Goal: Find specific page/section: Find specific page/section

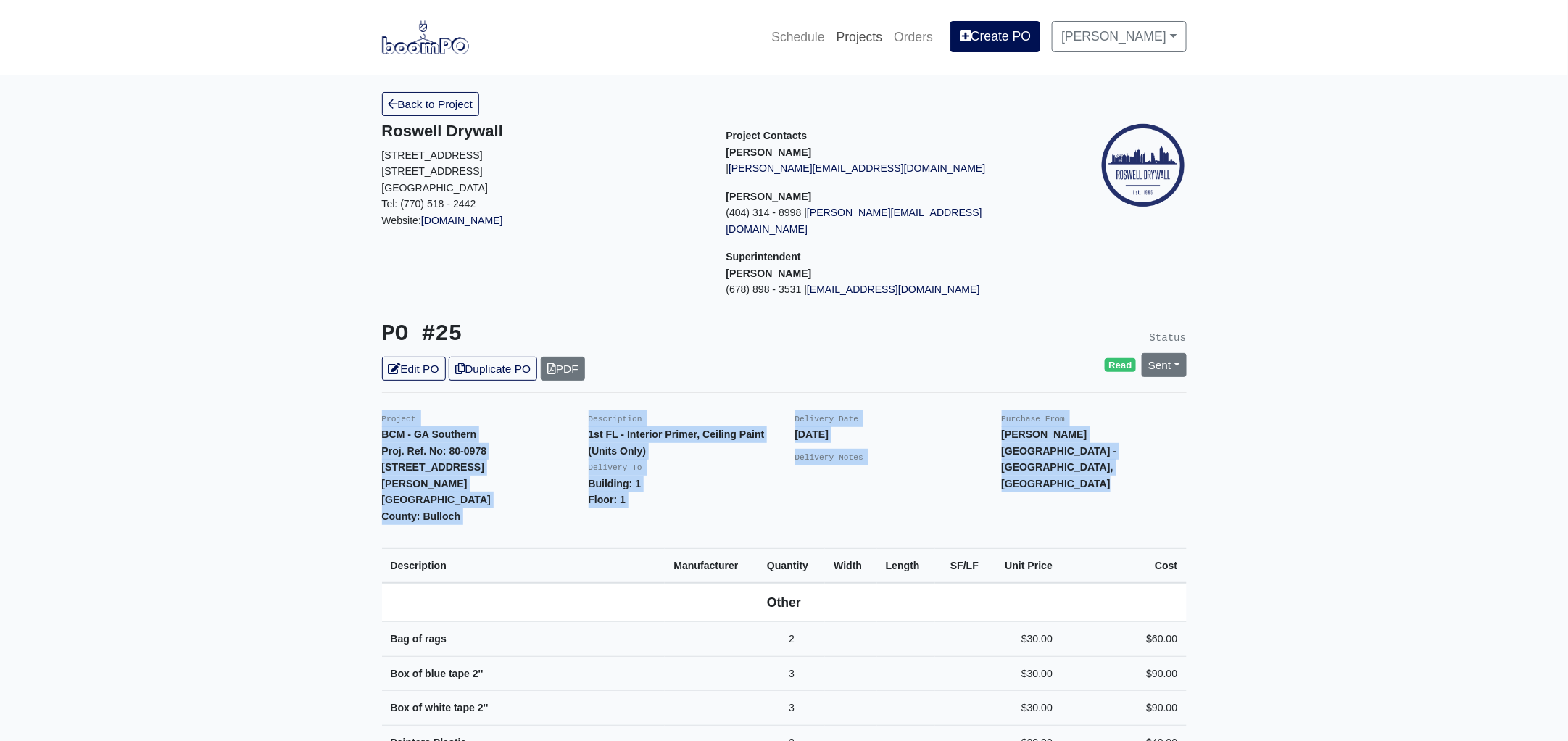
click at [871, 34] on link "Projects" at bounding box center [859, 37] width 58 height 32
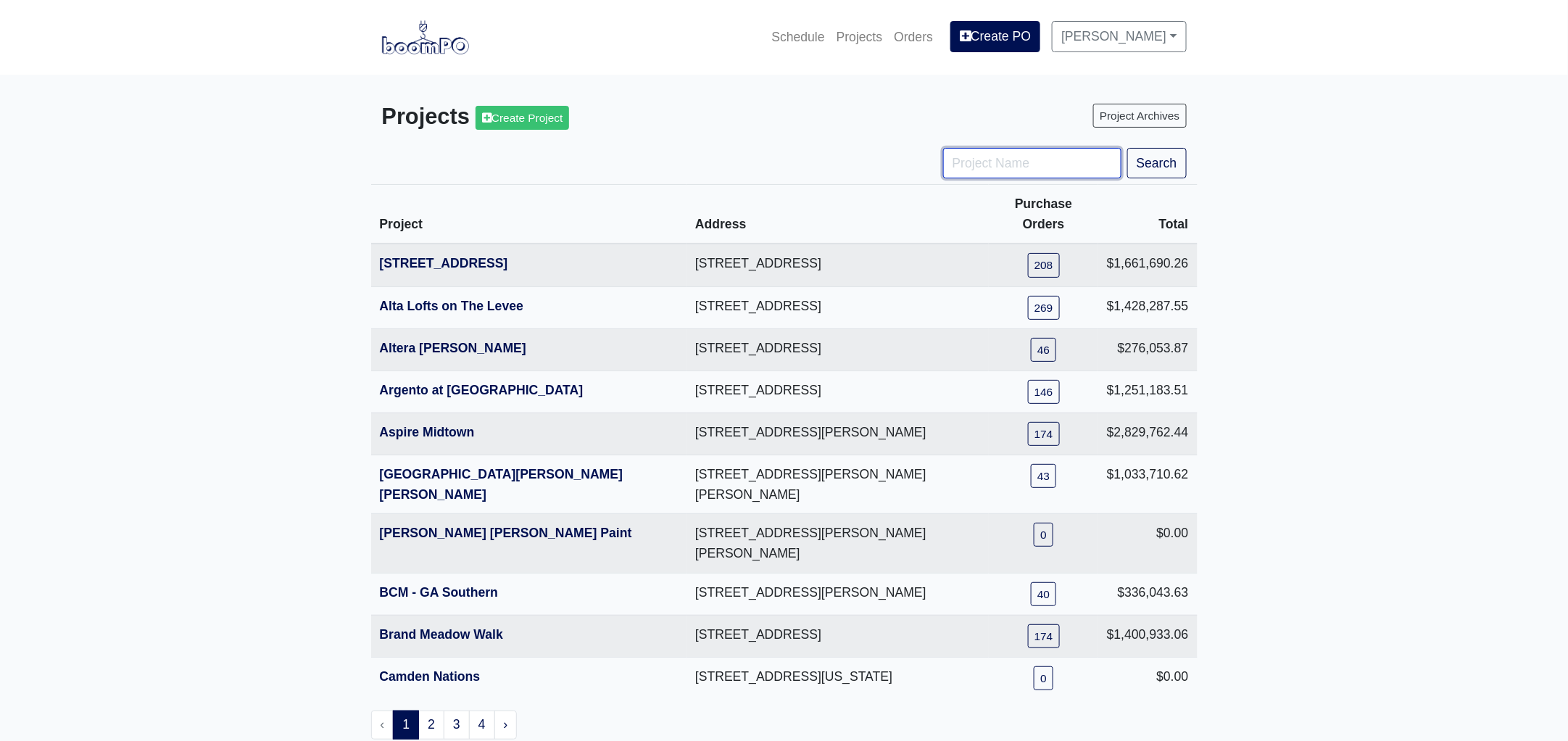
click at [986, 161] on input "Project Name" at bounding box center [1031, 163] width 178 height 31
type input "hub"
click at [1127, 148] on button "Search" at bounding box center [1157, 163] width 59 height 31
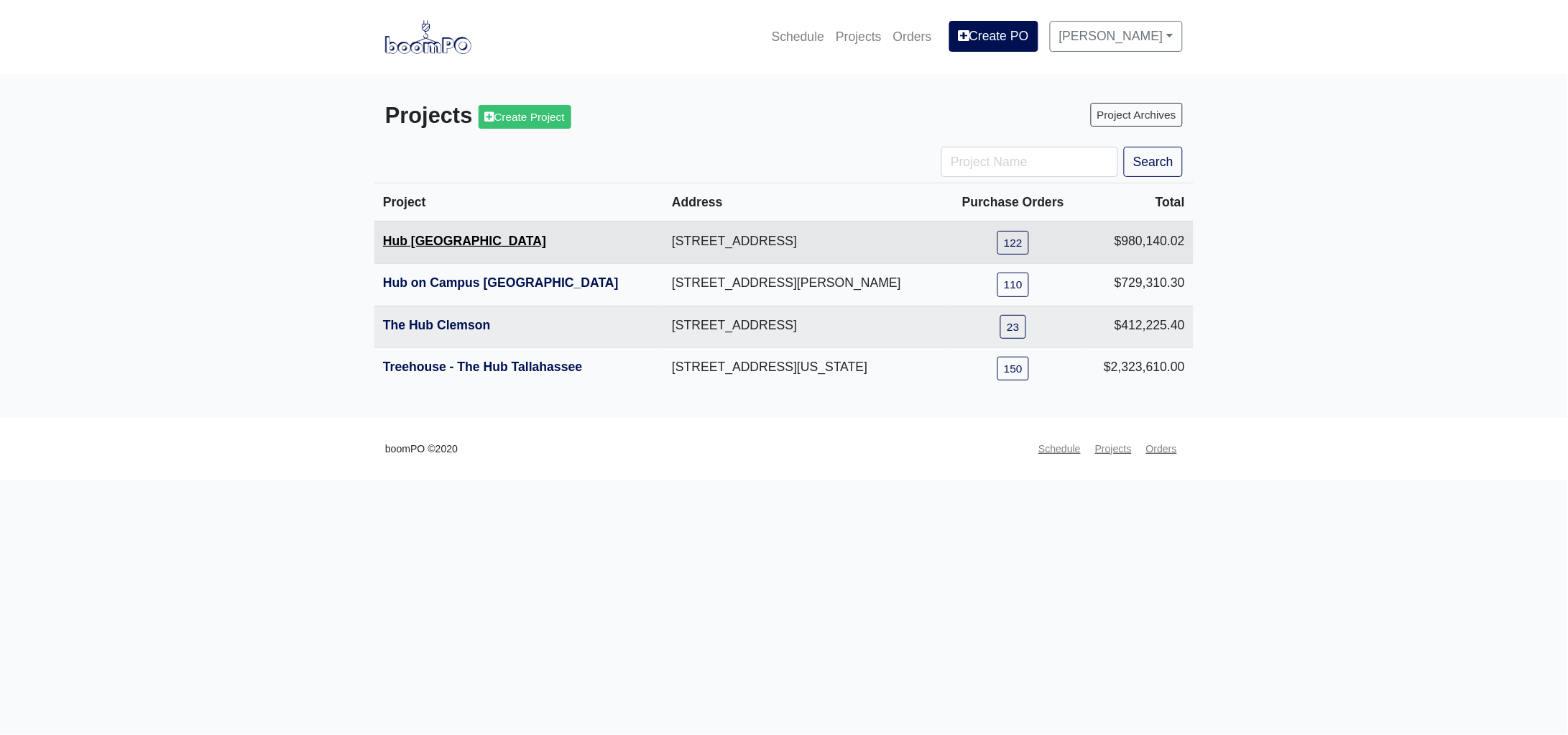
click at [427, 243] on link "Hub [GEOGRAPHIC_DATA]" at bounding box center [464, 241] width 163 height 15
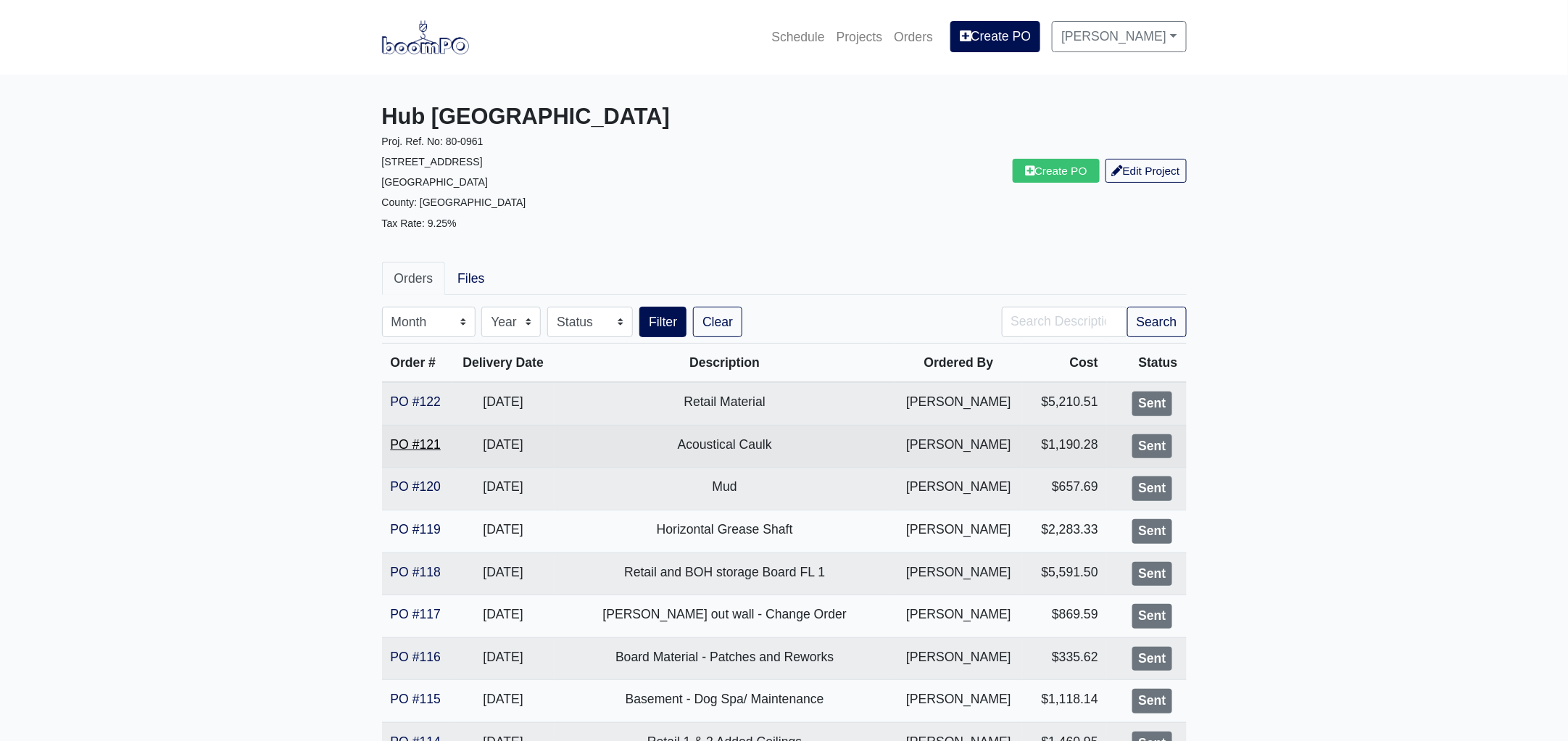
click at [418, 444] on link "PO #121" at bounding box center [416, 444] width 50 height 15
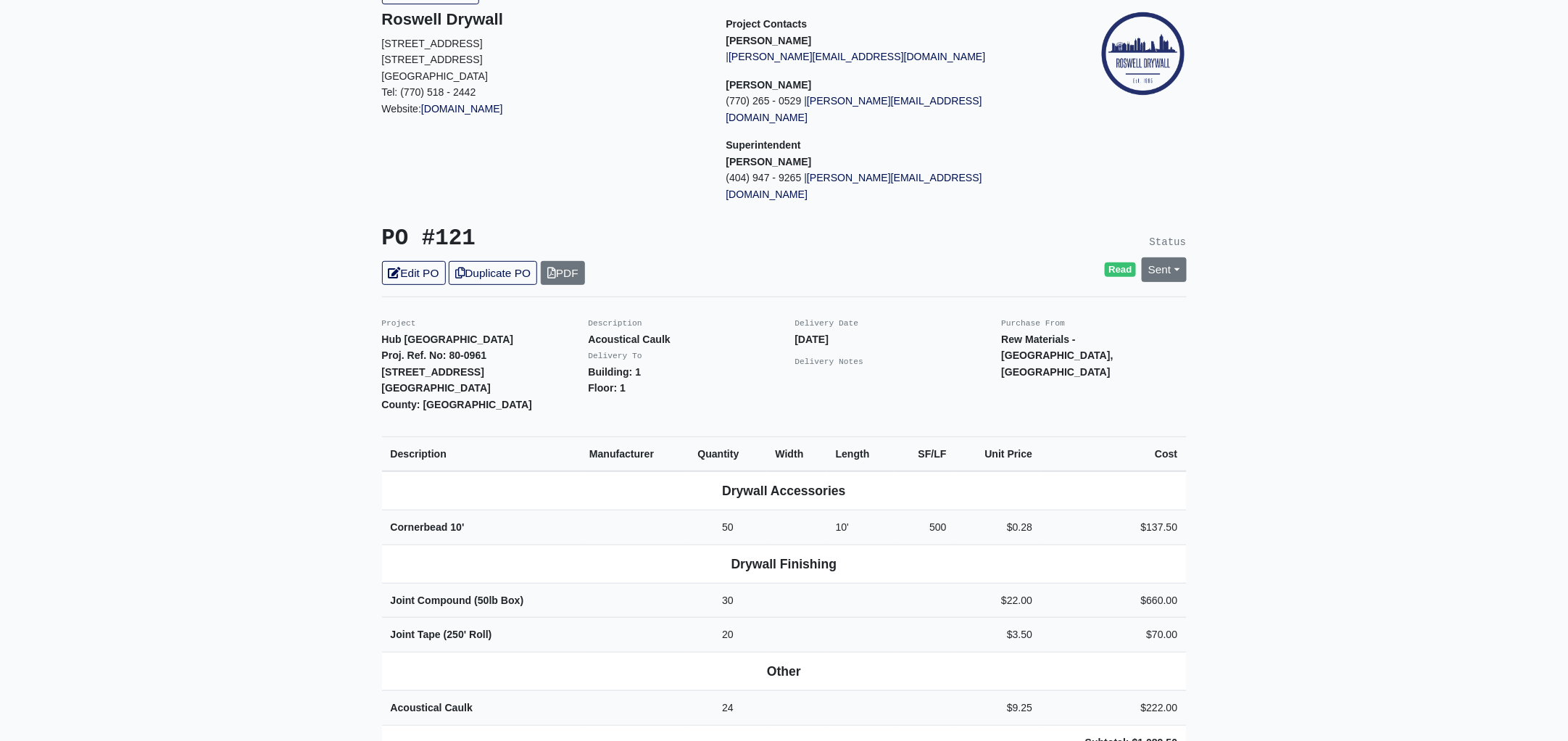
scroll to position [271, 0]
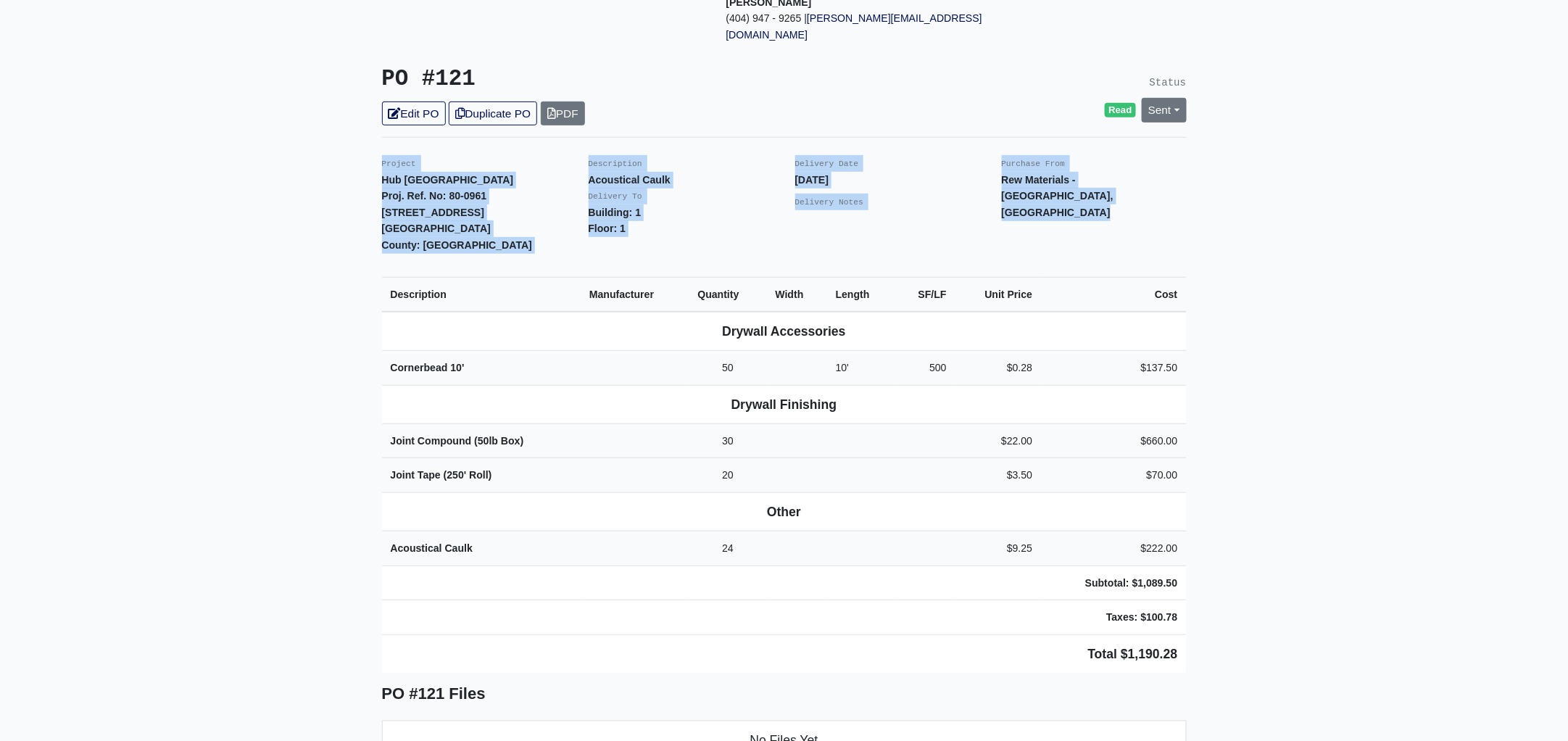
drag, startPoint x: 379, startPoint y: 128, endPoint x: 1307, endPoint y: 540, distance: 1015.3
click at [1307, 540] on main "Back to Project Roswell Drywall 7000 Peachtree Dunwoody Rd NE Building 5, Suite…" at bounding box center [784, 644] width 1568 height 1682
copy div "Project Hub Knoxville Proj. Ref. No: 80-0961 1901 Cumberland Avenue Knoxville, …"
click at [185, 533] on main "Back to Project Roswell Drywall 7000 Peachtree Dunwoody Rd NE Building 5, Suite…" at bounding box center [784, 644] width 1568 height 1682
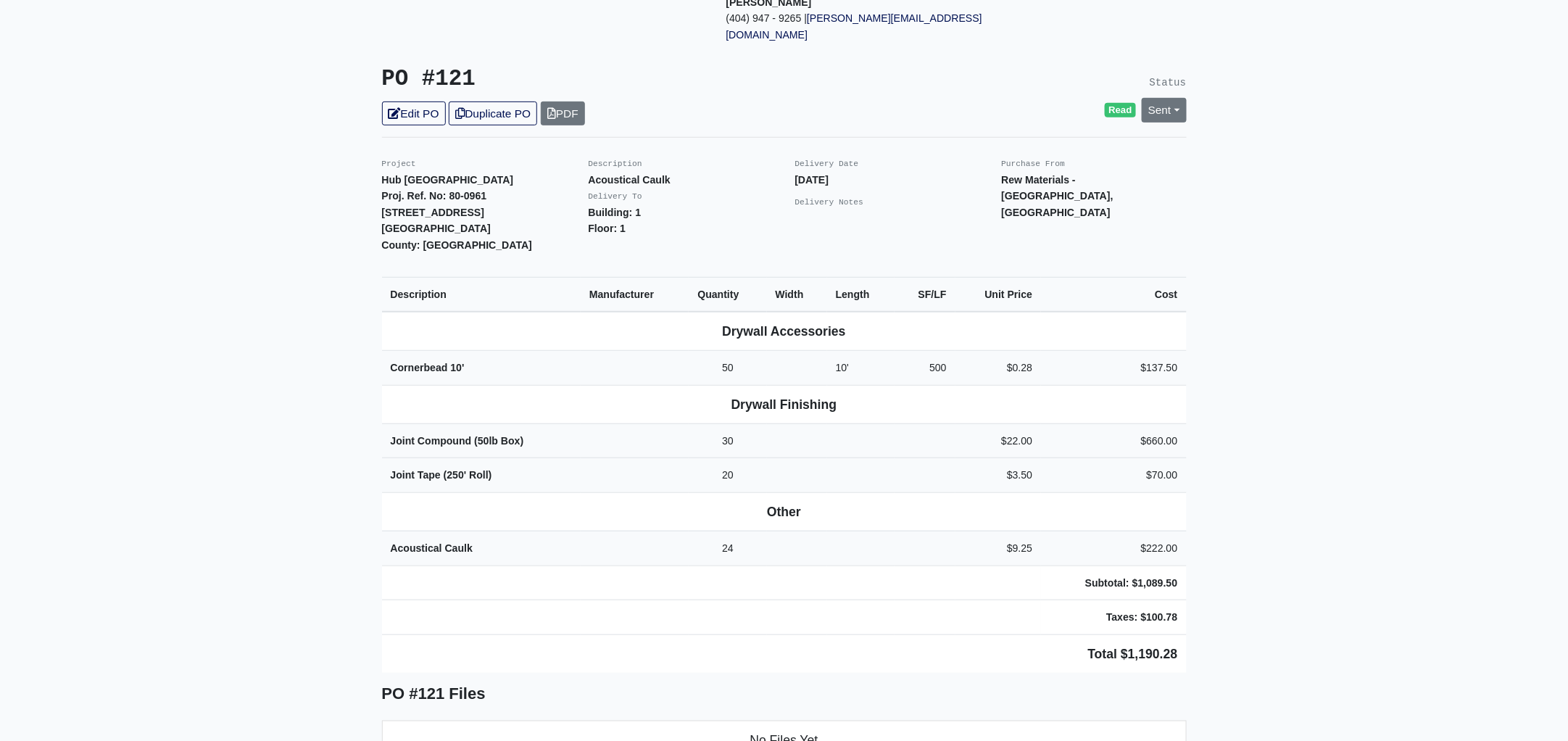
scroll to position [0, 0]
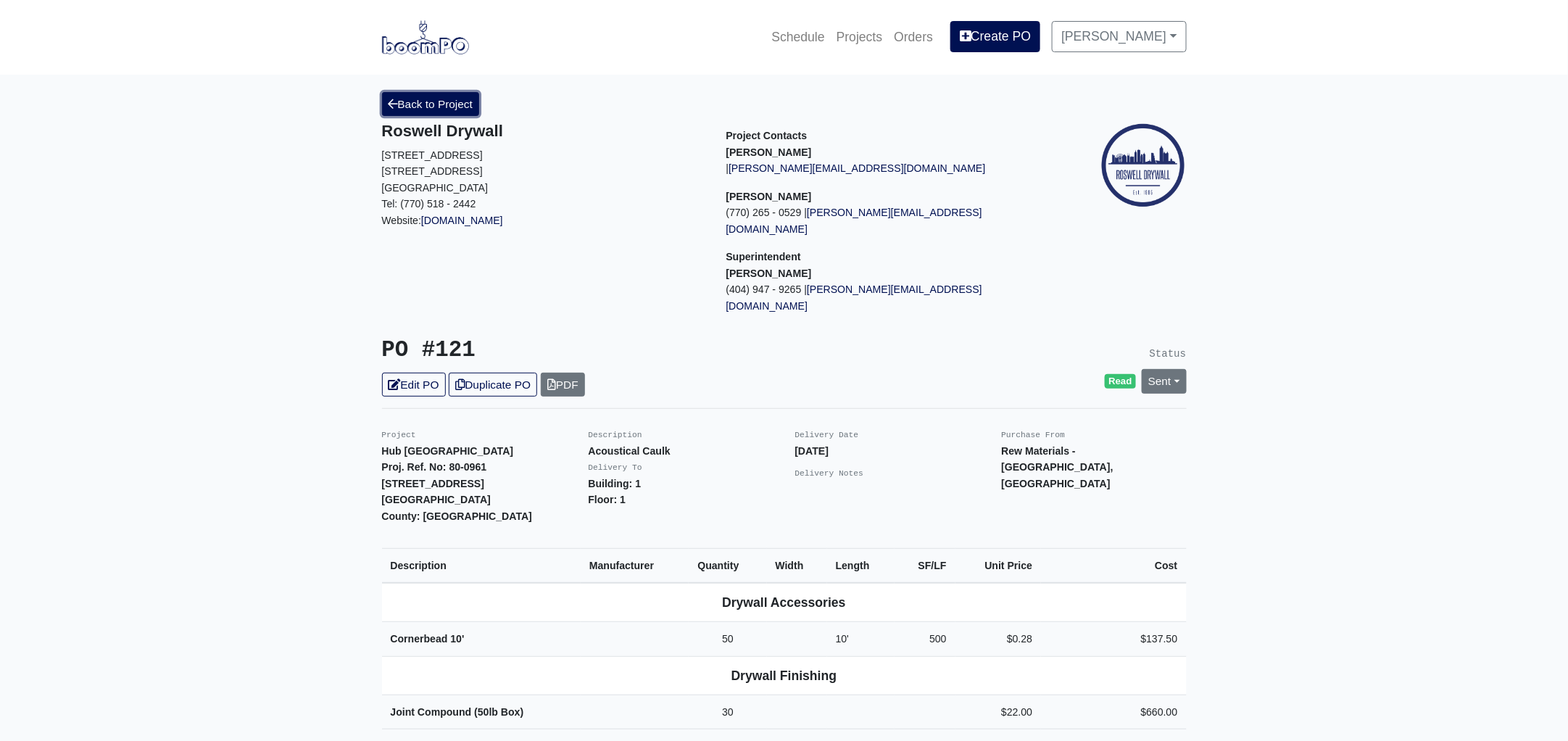
click at [463, 97] on link "Back to Project" at bounding box center [430, 104] width 97 height 24
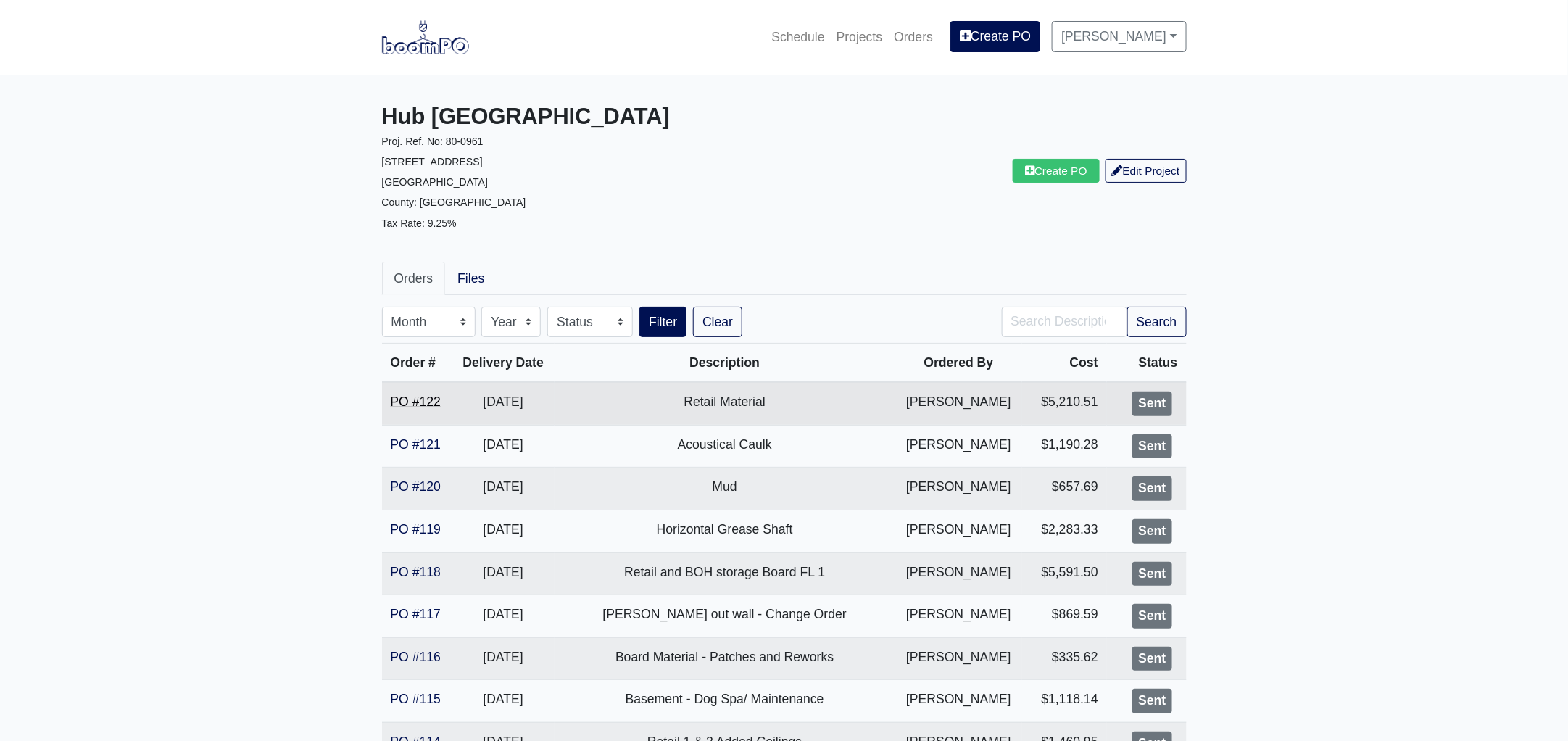
click at [432, 396] on link "PO #122" at bounding box center [416, 402] width 50 height 15
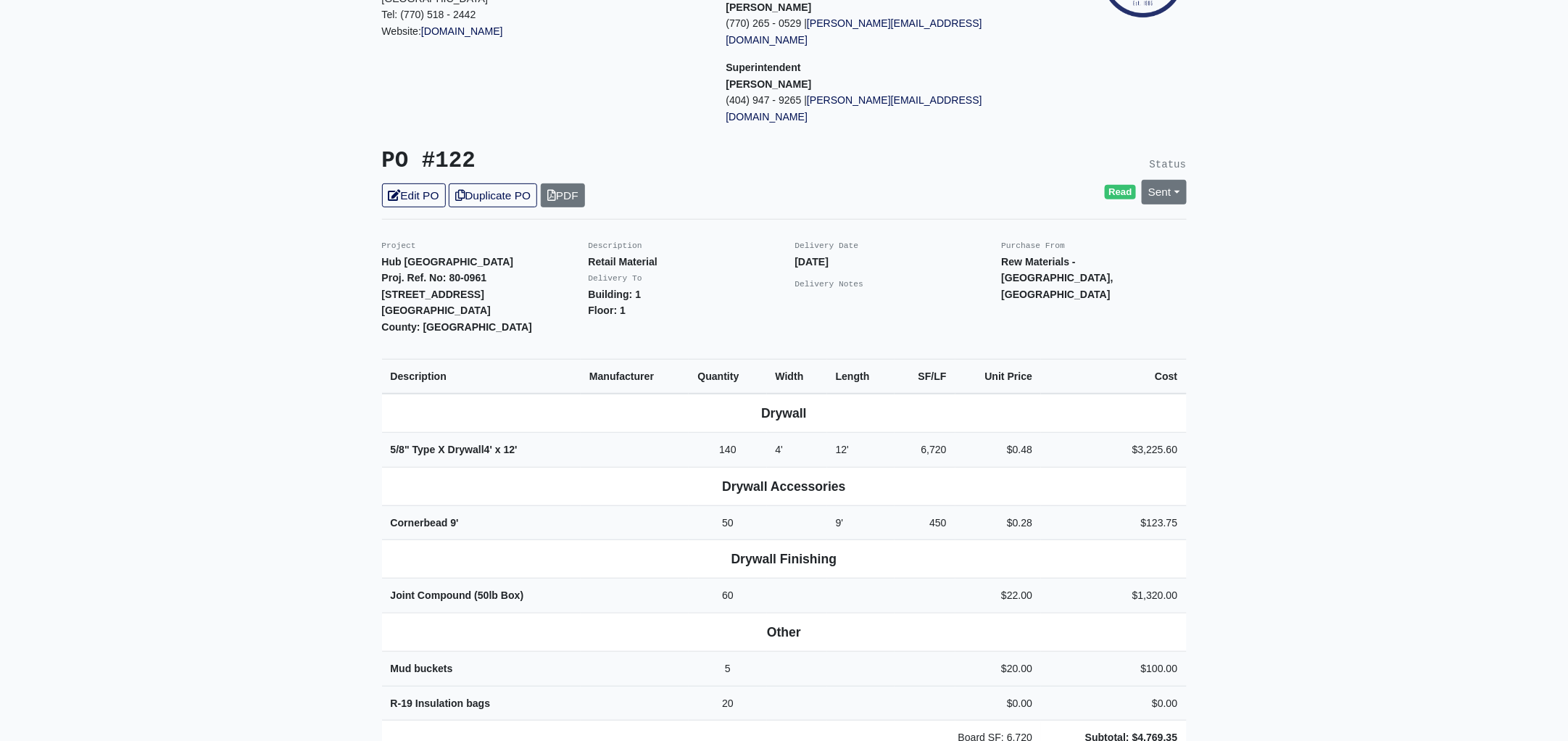
scroll to position [361, 0]
